Goal: Information Seeking & Learning: Learn about a topic

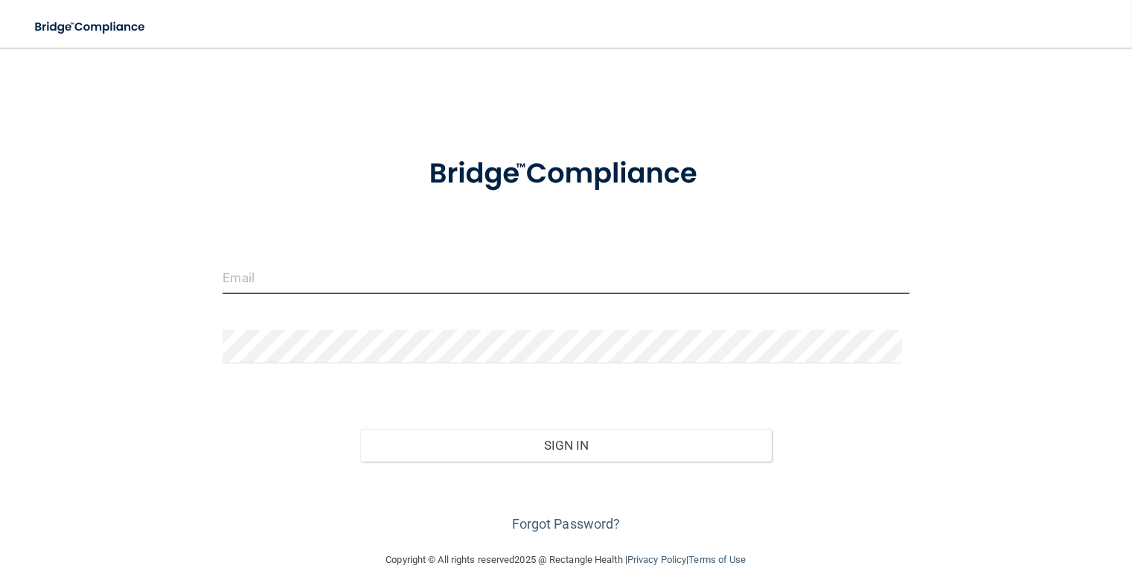
click at [388, 271] on input "email" at bounding box center [566, 276] width 686 height 33
type input "[EMAIL_ADDRESS][DOMAIN_NAME]"
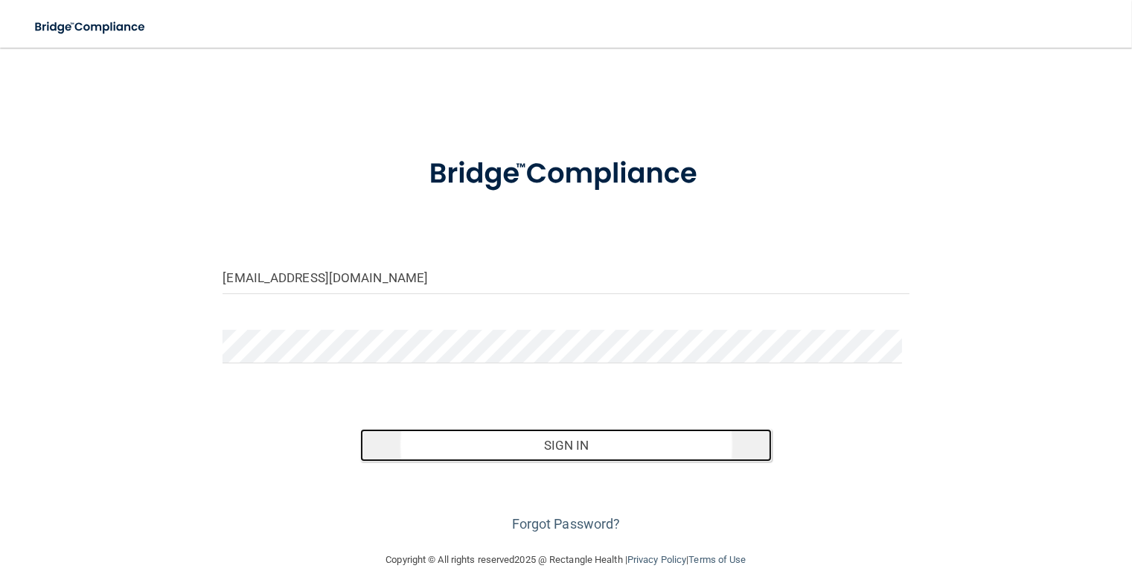
click at [552, 434] on button "Sign In" at bounding box center [566, 445] width 412 height 33
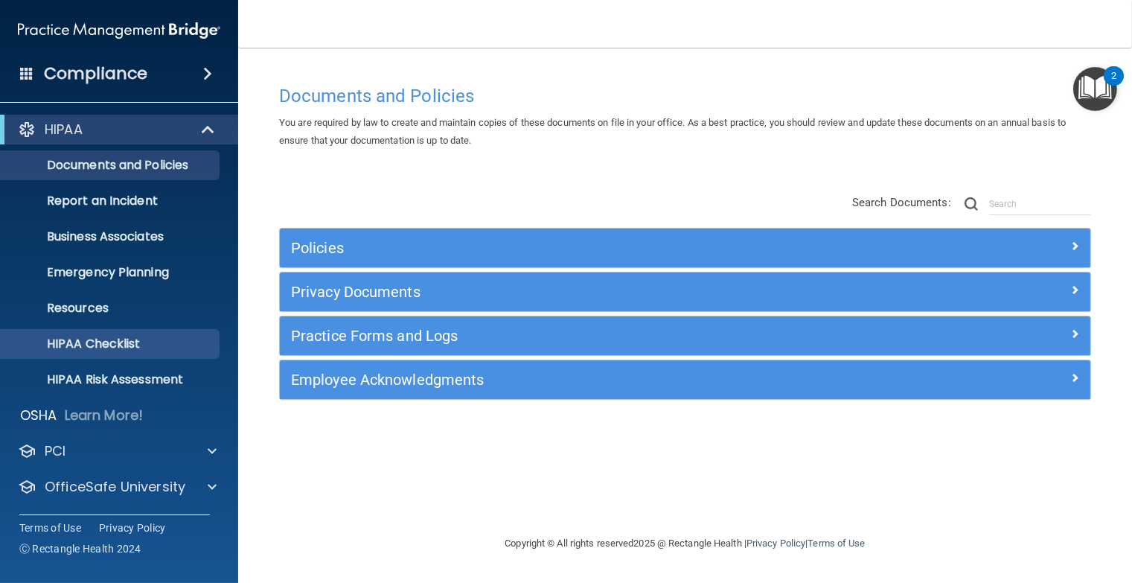
scroll to position [34, 0]
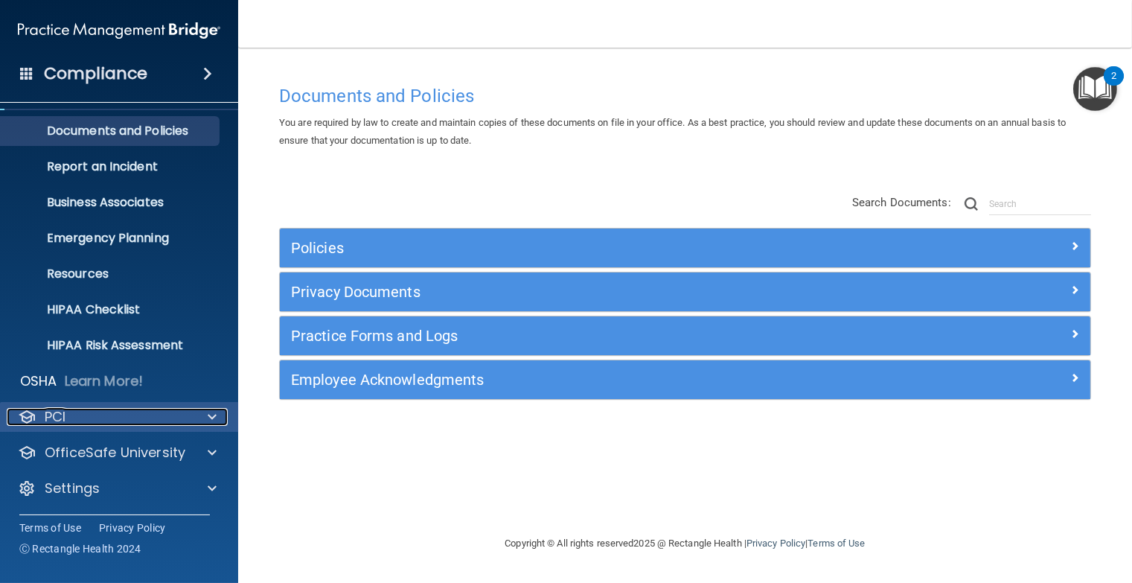
click at [142, 416] on div "PCI" at bounding box center [99, 417] width 185 height 18
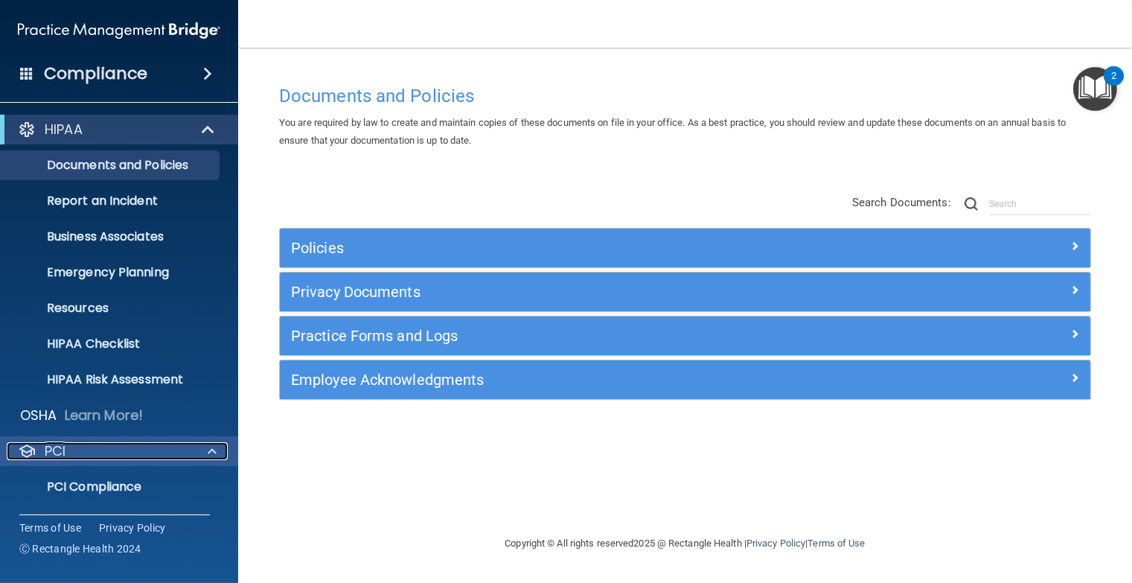
scroll to position [121, 0]
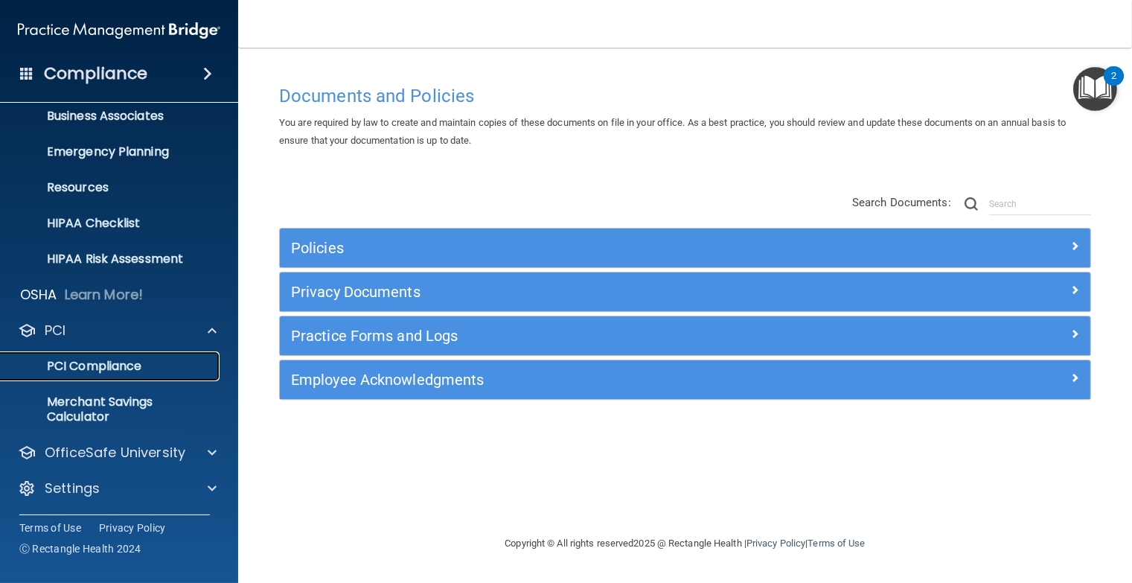
click at [146, 363] on p "PCI Compliance" at bounding box center [111, 366] width 203 height 15
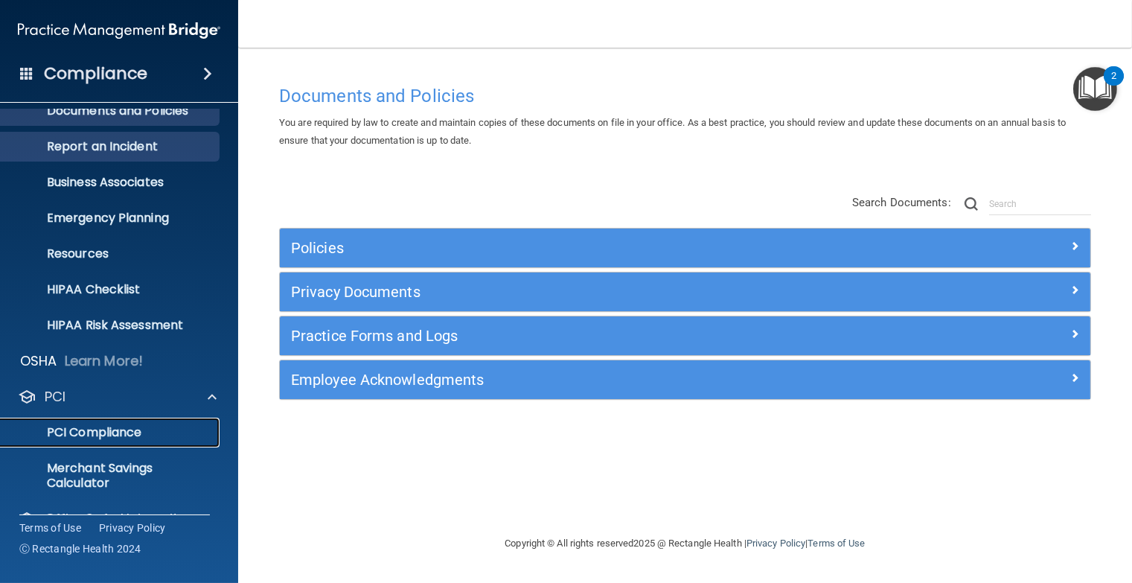
scroll to position [0, 0]
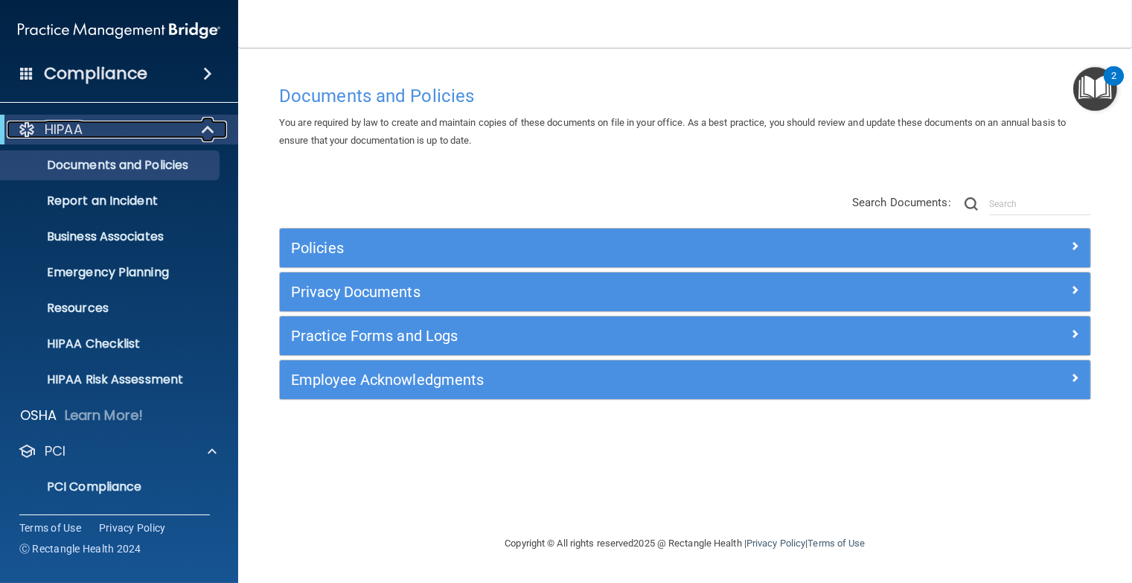
click at [215, 130] on span at bounding box center [209, 130] width 13 height 18
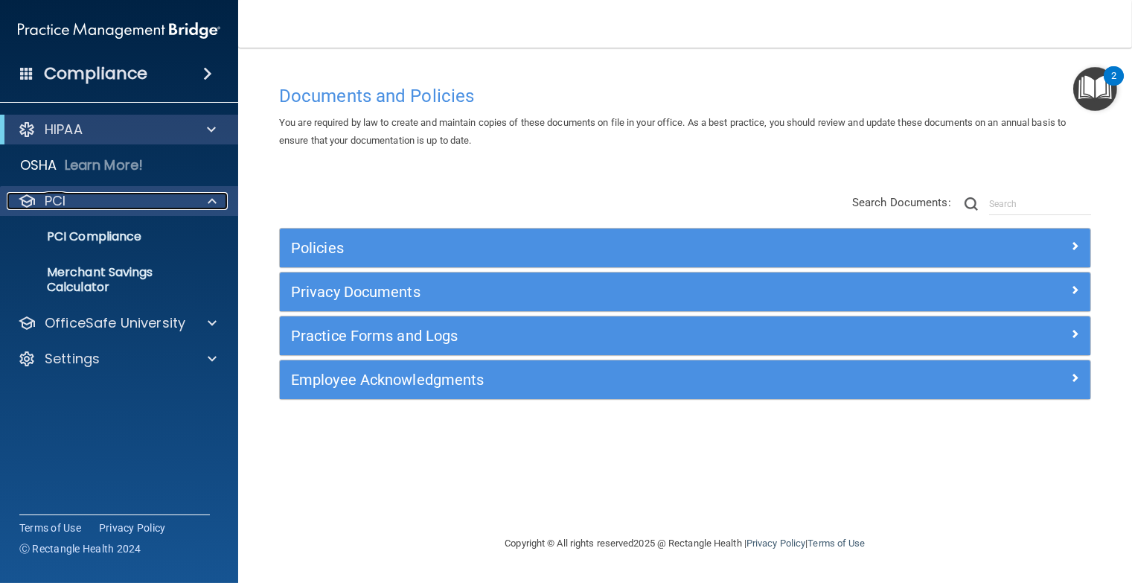
click at [117, 199] on div "PCI" at bounding box center [99, 201] width 185 height 18
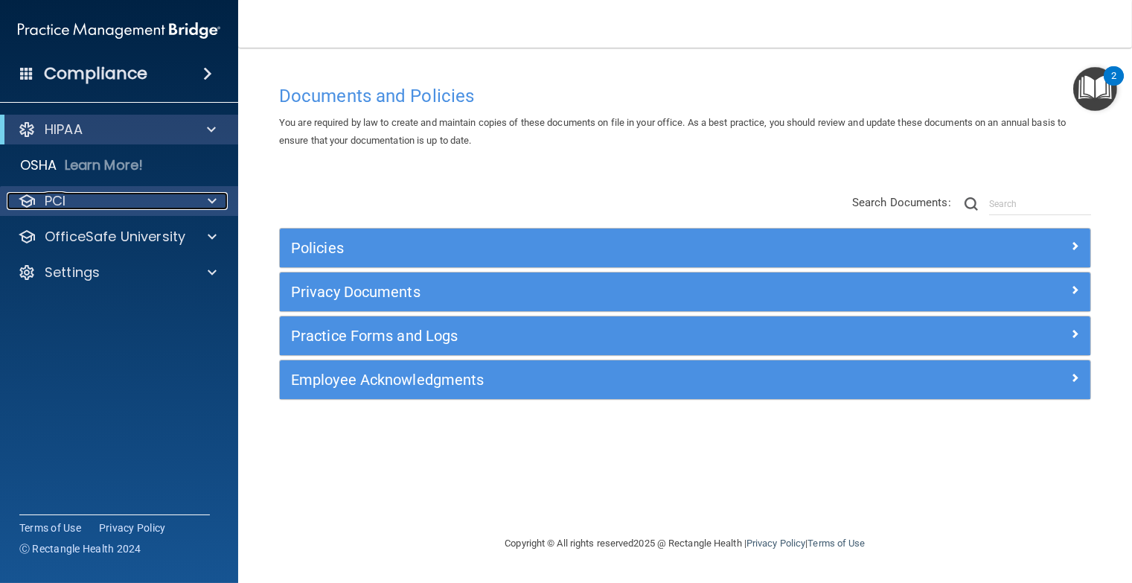
click at [117, 199] on div "PCI" at bounding box center [99, 201] width 185 height 18
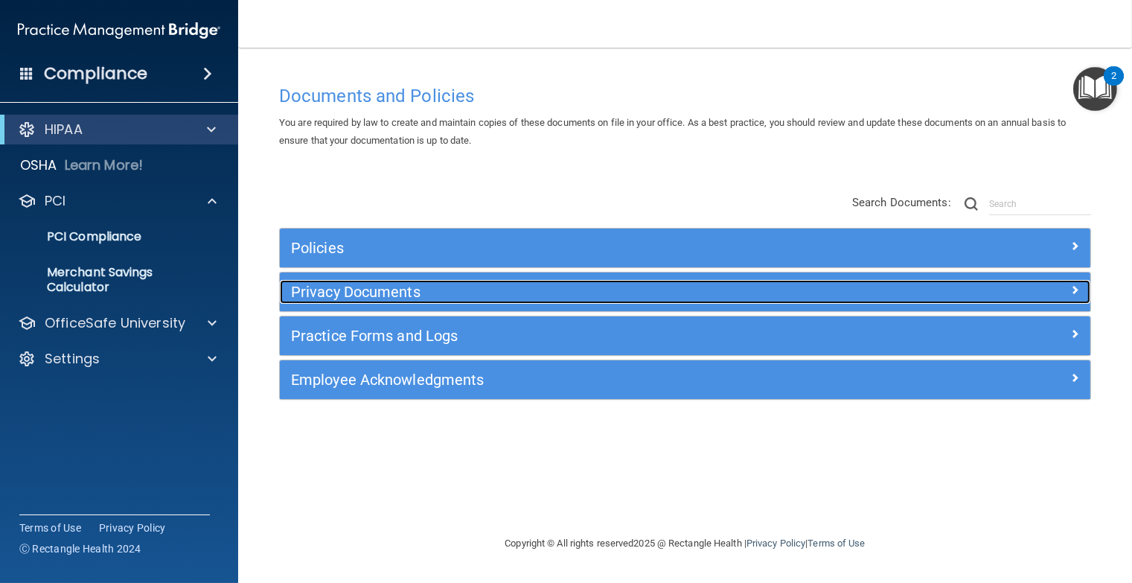
click at [421, 282] on div "Privacy Documents" at bounding box center [584, 292] width 608 height 24
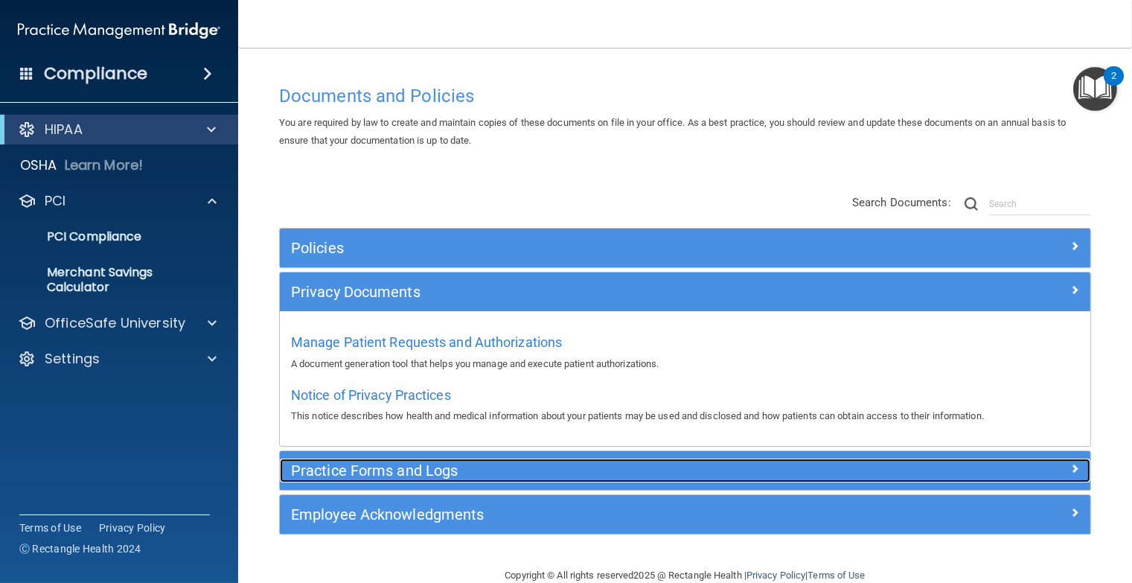
click at [525, 473] on h5 "Practice Forms and Logs" at bounding box center [584, 470] width 586 height 16
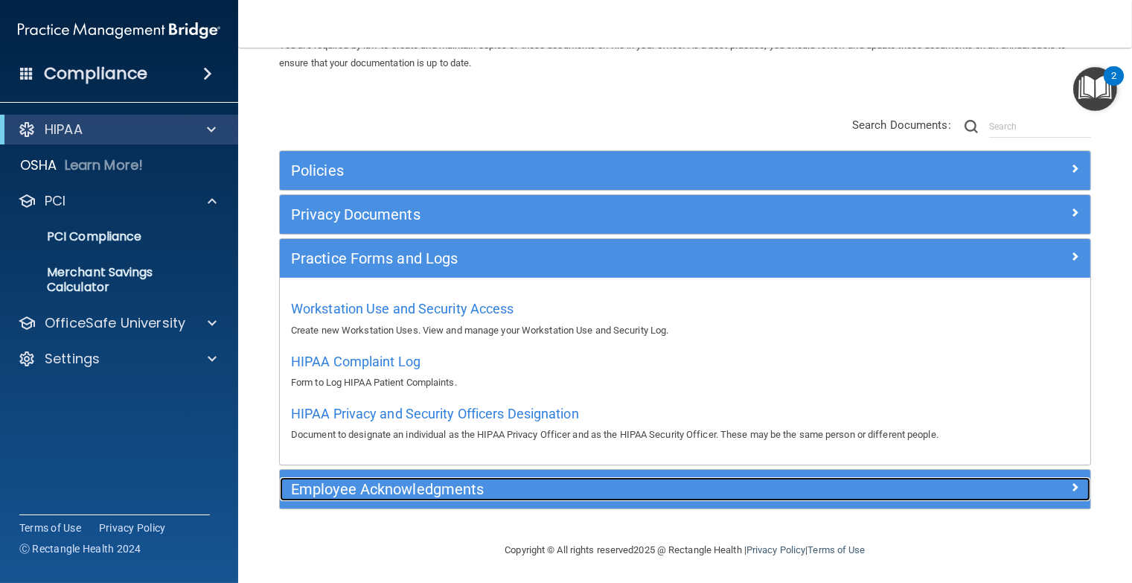
click at [468, 487] on h5 "Employee Acknowledgments" at bounding box center [584, 489] width 586 height 16
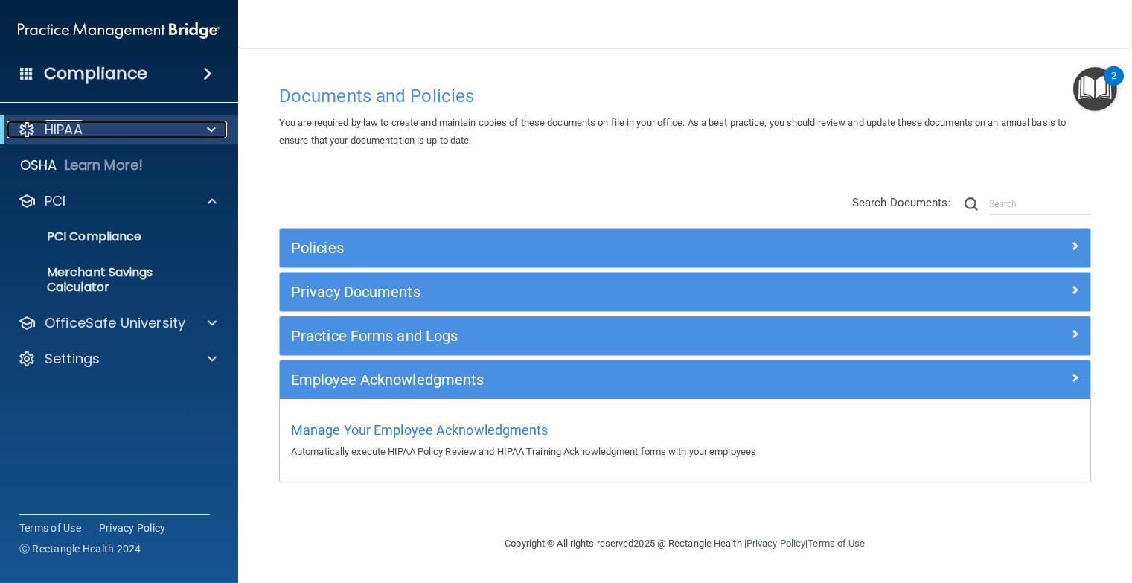
click at [77, 127] on p "HIPAA" at bounding box center [64, 130] width 38 height 18
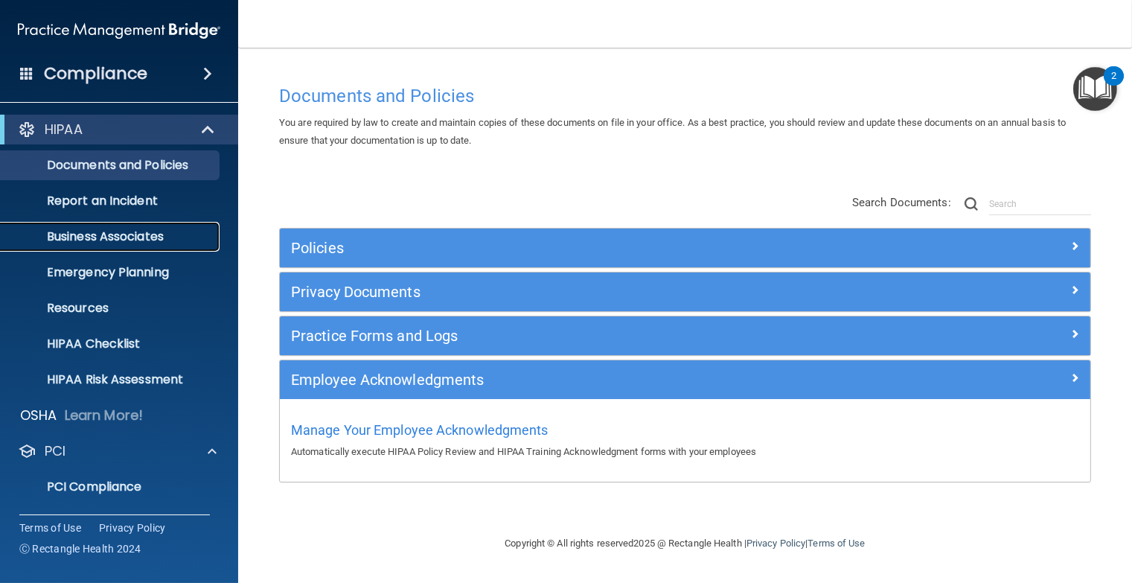
click at [118, 229] on p "Business Associates" at bounding box center [111, 236] width 203 height 15
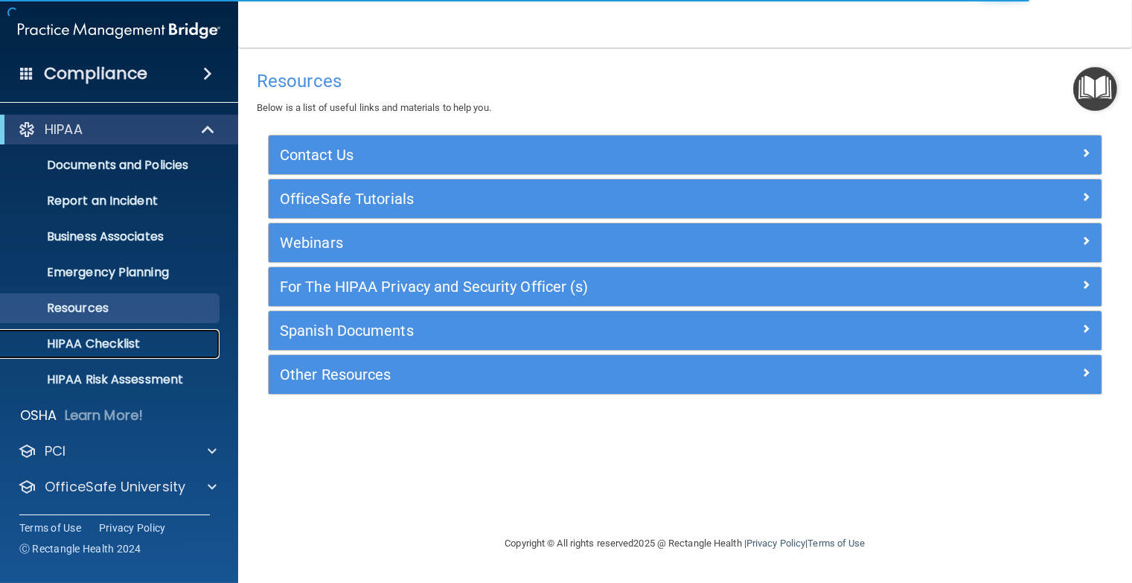
click at [99, 343] on p "HIPAA Checklist" at bounding box center [111, 343] width 203 height 15
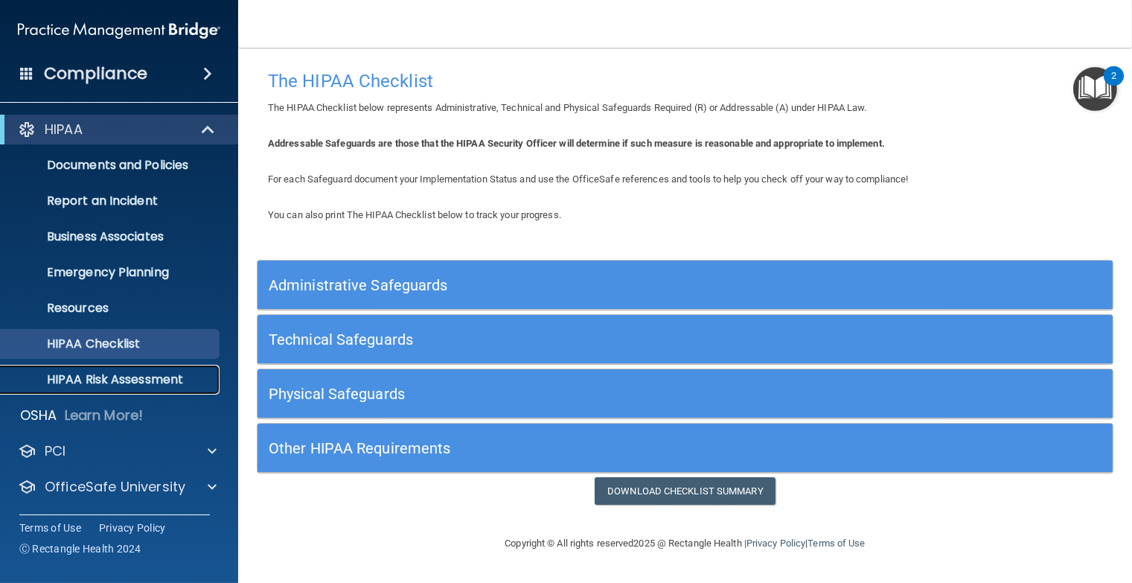
click at [134, 376] on p "HIPAA Risk Assessment" at bounding box center [111, 379] width 203 height 15
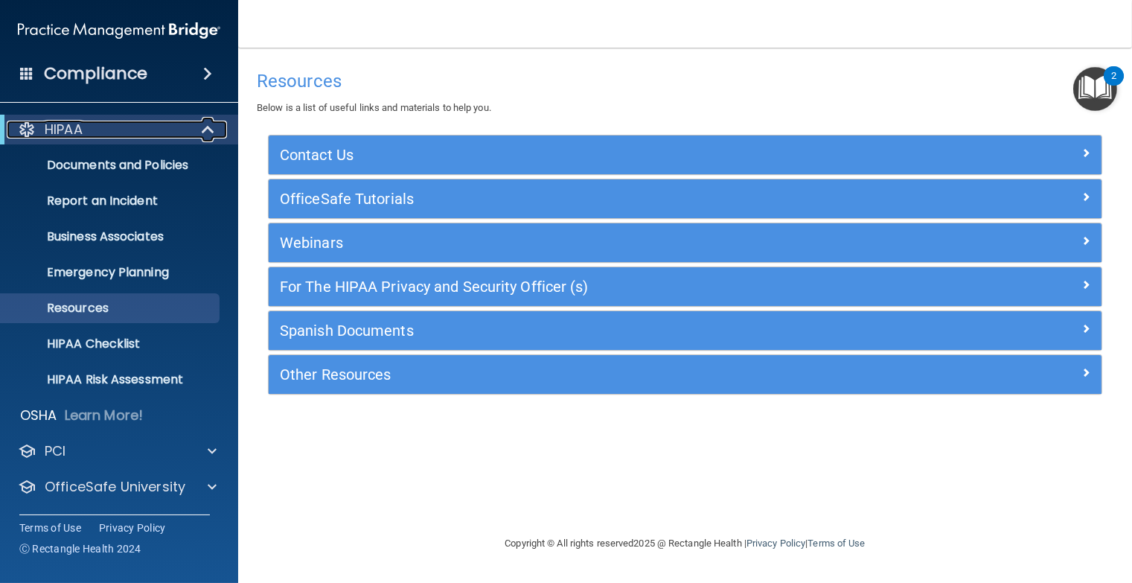
click at [200, 122] on div at bounding box center [209, 130] width 36 height 18
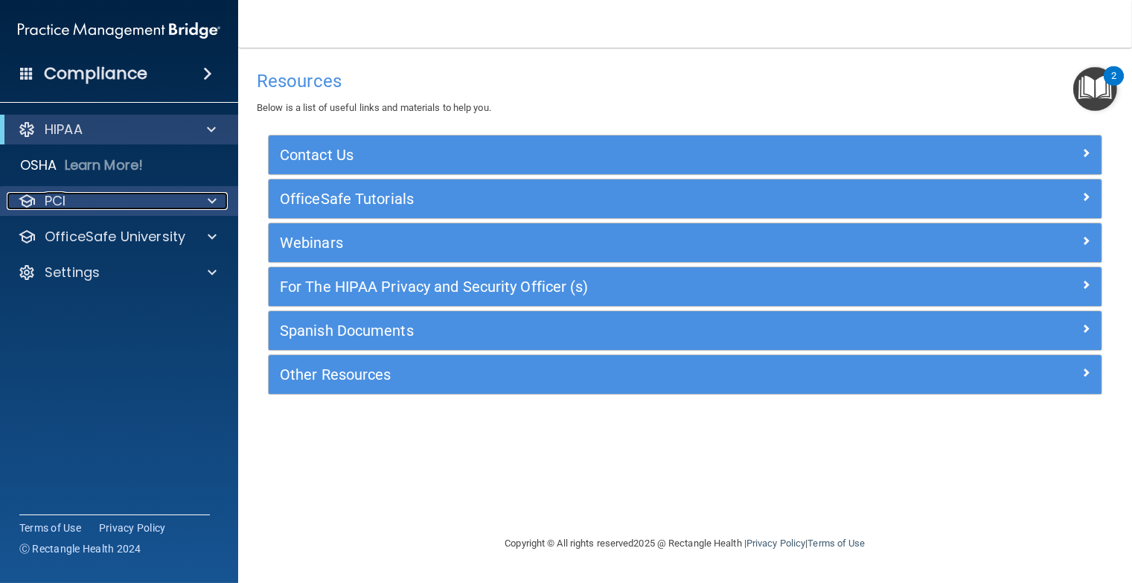
drag, startPoint x: 159, startPoint y: 196, endPoint x: 144, endPoint y: 211, distance: 21.1
click at [159, 196] on div "PCI" at bounding box center [99, 201] width 185 height 18
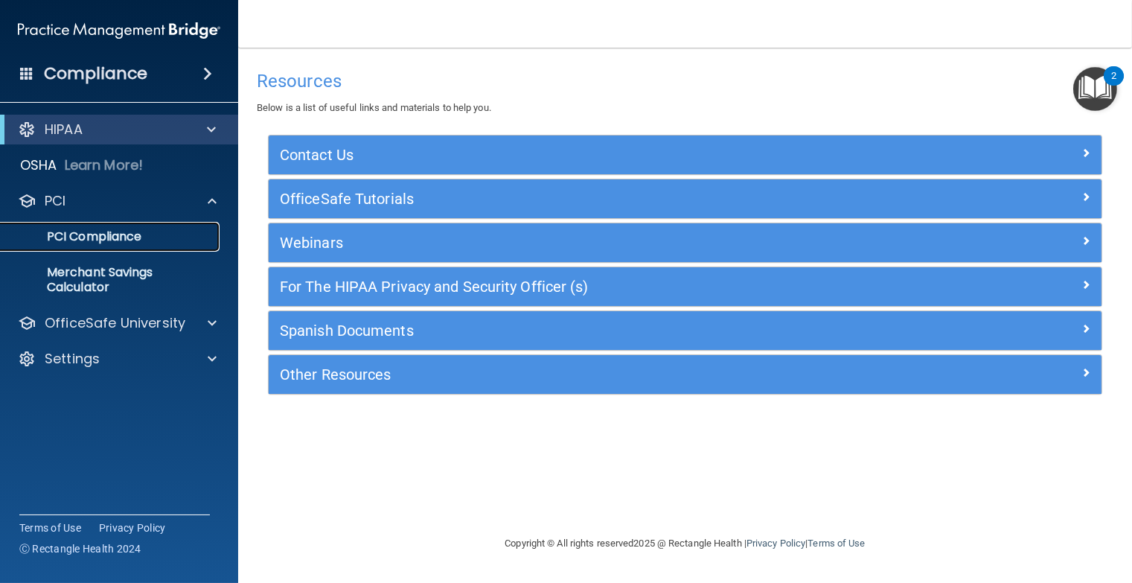
click at [122, 237] on p "PCI Compliance" at bounding box center [111, 236] width 203 height 15
